Goal: Task Accomplishment & Management: Manage account settings

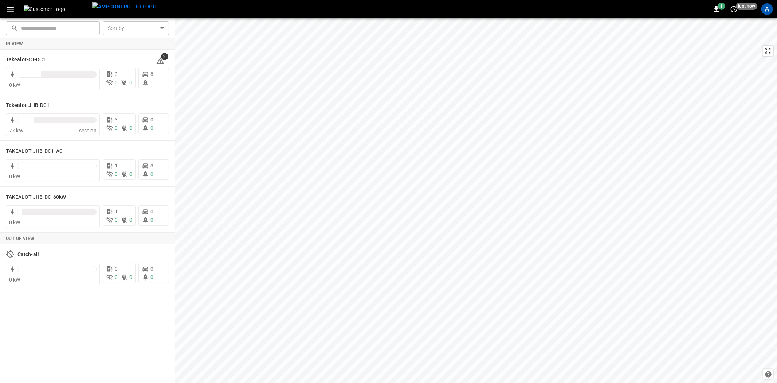
click at [10, 12] on icon "button" at bounding box center [10, 9] width 9 height 9
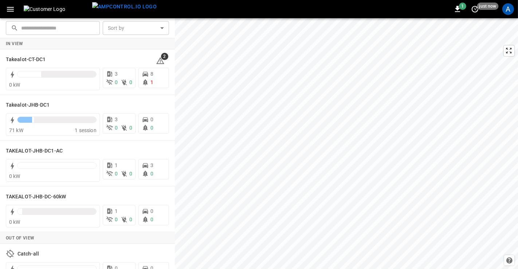
click at [503, 9] on div "A" at bounding box center [509, 9] width 12 height 12
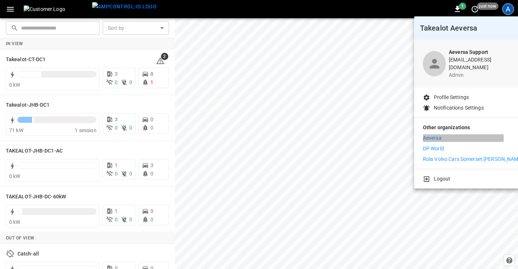
click at [433, 134] on p "Aeversa" at bounding box center [432, 138] width 19 height 8
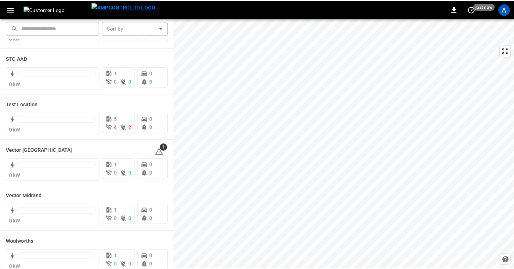
scroll to position [243, 0]
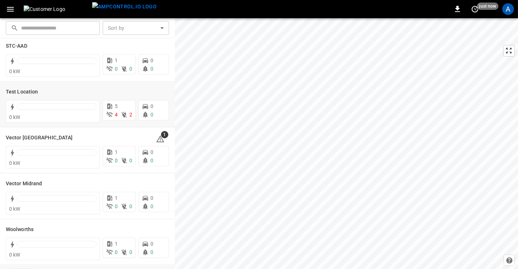
click at [18, 91] on h6 "Test Location" at bounding box center [22, 92] width 32 height 8
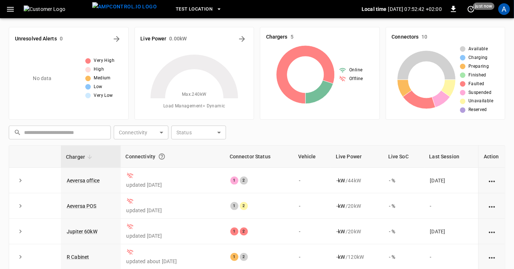
scroll to position [40, 0]
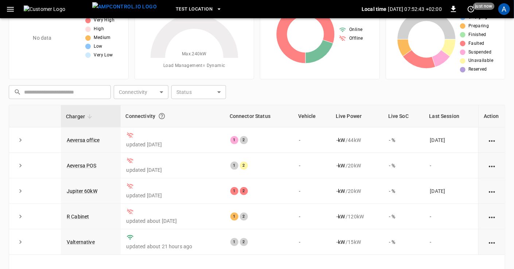
click at [85, 241] on link "Valternative" at bounding box center [81, 242] width 28 height 6
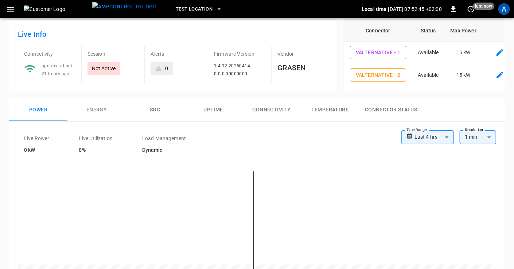
scroll to position [40, 0]
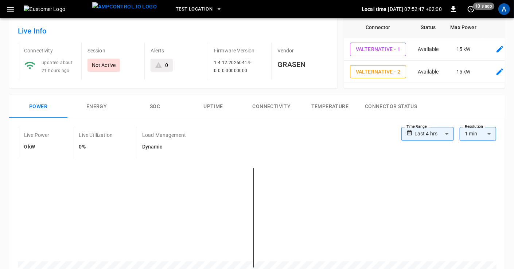
click at [278, 105] on button "Connectivity" at bounding box center [271, 106] width 58 height 23
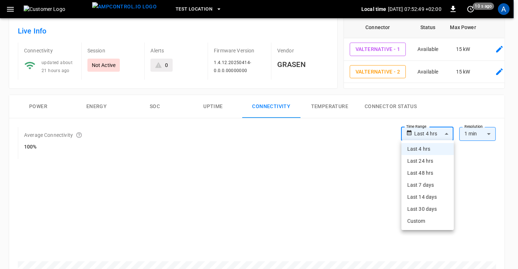
click at [413, 163] on li "Last 24 hrs" at bounding box center [428, 161] width 52 height 12
type input "**********"
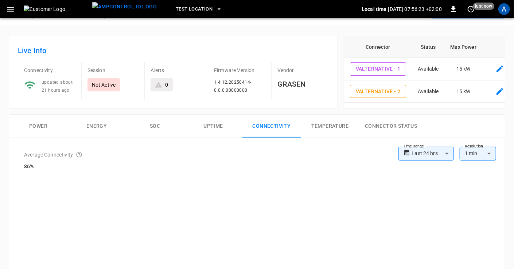
scroll to position [0, 0]
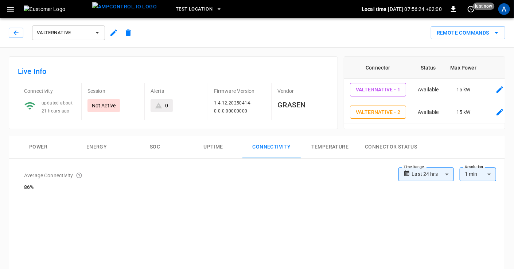
click at [113, 35] on icon "button" at bounding box center [113, 33] width 7 height 7
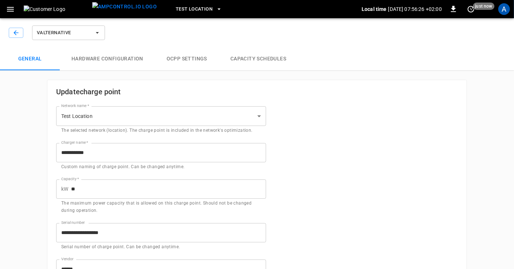
type input "**********"
click at [122, 58] on button "Hardware configuration" at bounding box center [107, 58] width 95 height 23
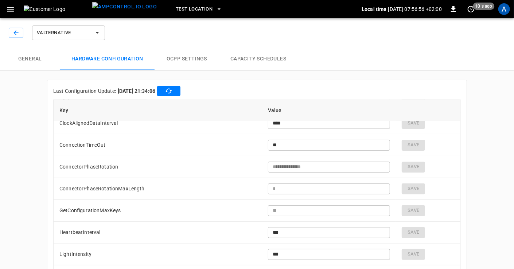
scroll to position [104, 0]
